Goal: Transaction & Acquisition: Download file/media

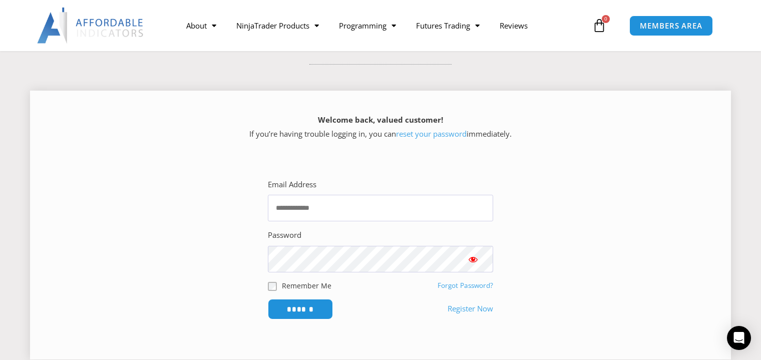
scroll to position [150, 0]
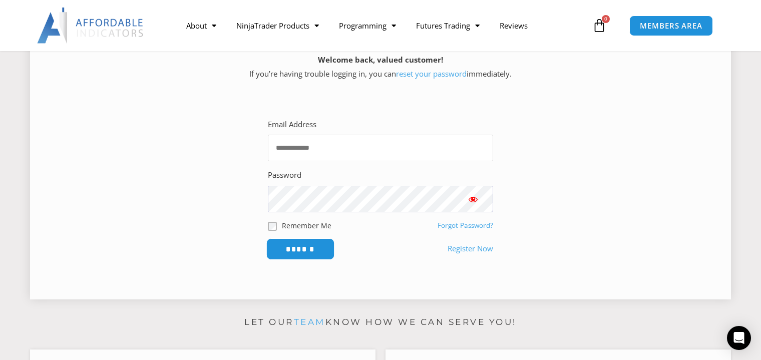
type input "**********"
click at [292, 250] on input "******" at bounding box center [300, 249] width 69 height 22
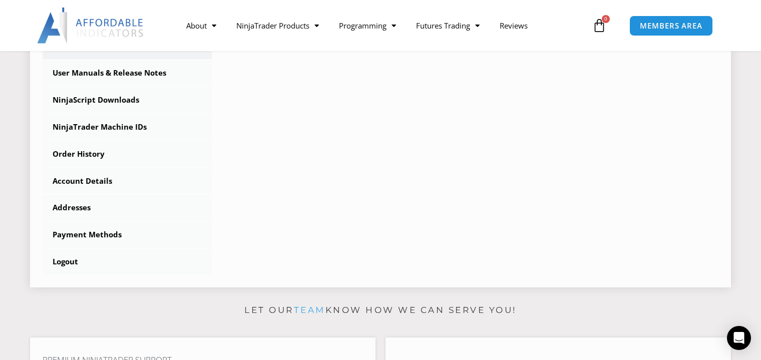
scroll to position [238, 0]
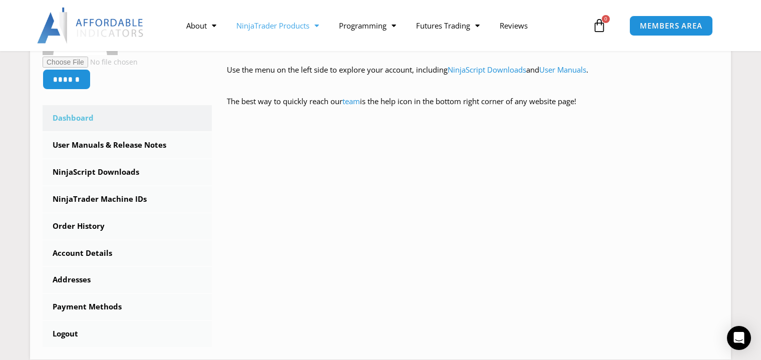
click at [270, 28] on link "NinjaTrader Products" at bounding box center [277, 25] width 103 height 23
click at [272, 32] on link "NinjaTrader Products" at bounding box center [277, 25] width 103 height 23
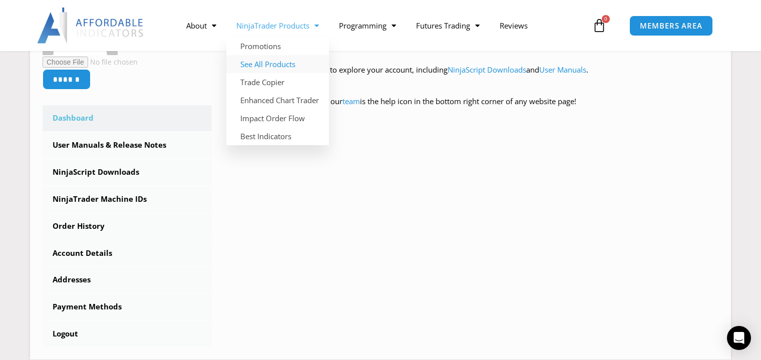
click at [266, 63] on link "See All Products" at bounding box center [277, 64] width 103 height 18
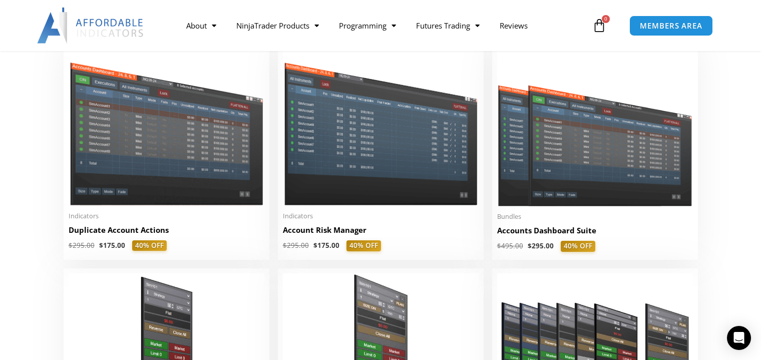
scroll to position [267, 0]
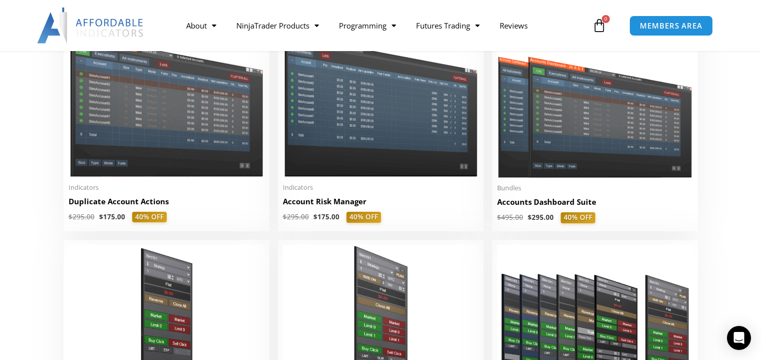
click at [122, 28] on img at bounding box center [91, 26] width 108 height 36
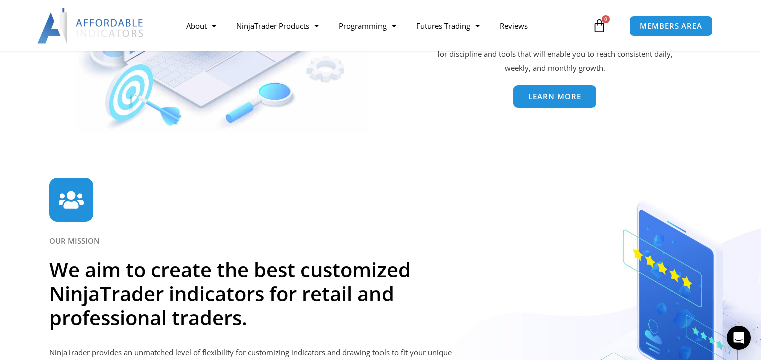
scroll to position [2369, 0]
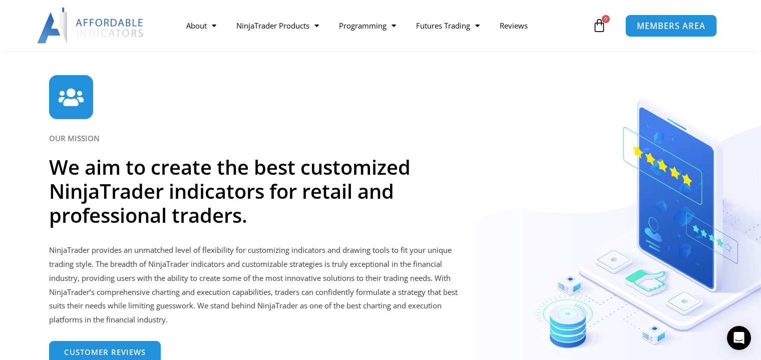
click at [655, 22] on span "MEMBERS AREA" at bounding box center [671, 26] width 69 height 9
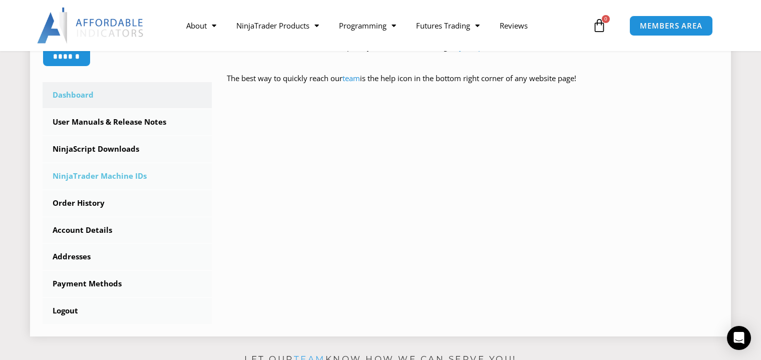
scroll to position [267, 0]
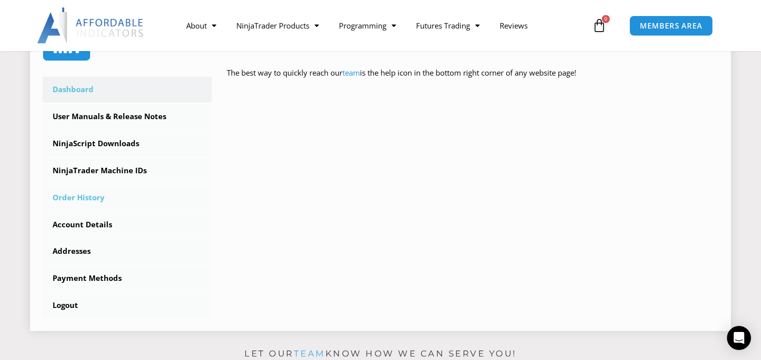
click at [96, 199] on link "Order History" at bounding box center [127, 198] width 169 height 26
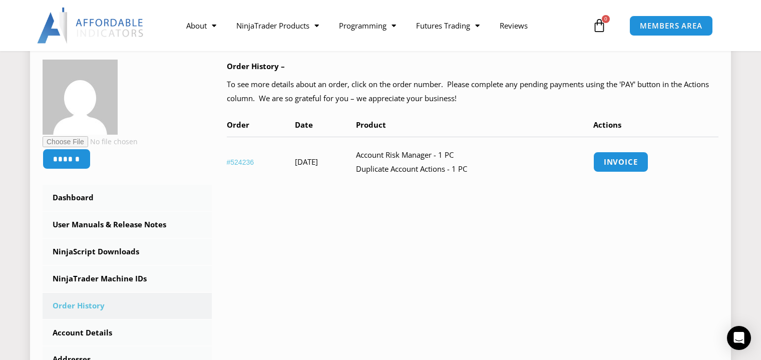
scroll to position [150, 0]
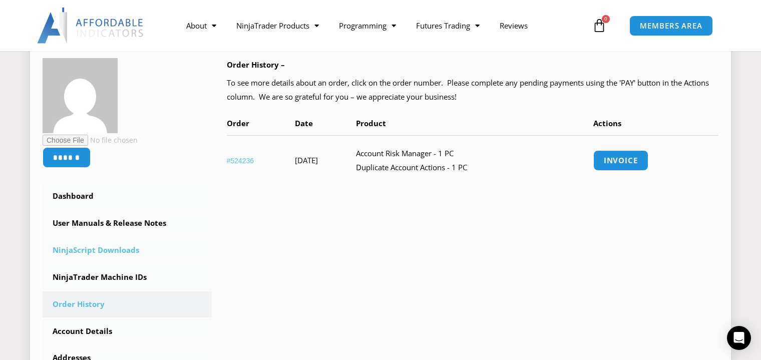
click at [96, 248] on link "NinjaScript Downloads" at bounding box center [127, 250] width 169 height 26
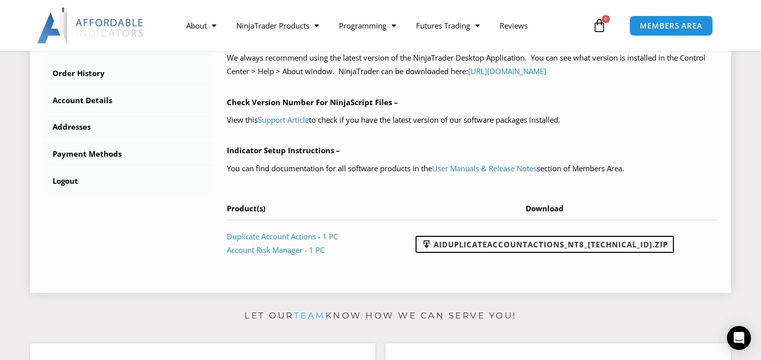
scroll to position [383, 0]
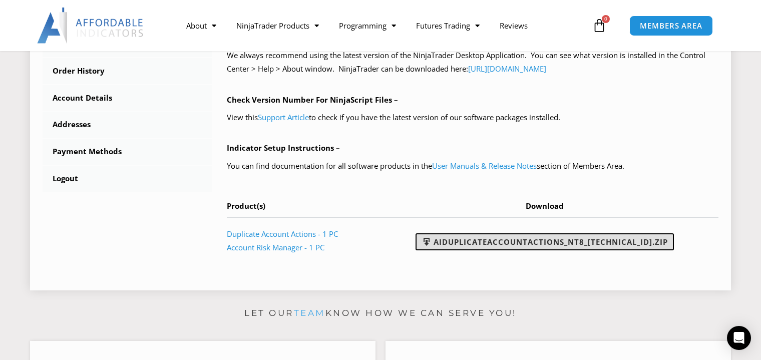
click at [522, 240] on link "AIDuplicateAccountActions_NT8_[TECHNICAL_ID].zip" at bounding box center [545, 241] width 258 height 17
